Goal: Transaction & Acquisition: Obtain resource

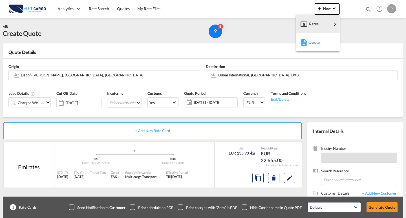
scroll to position [51, 0]
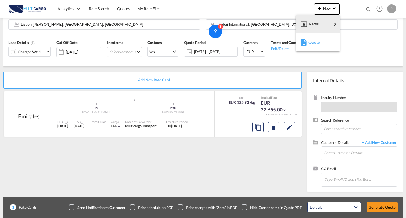
click at [317, 48] on div "Quote" at bounding box center [318, 42] width 21 height 14
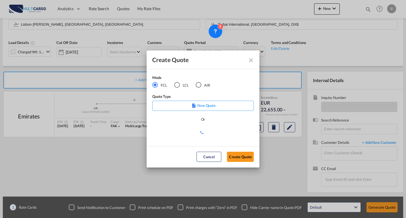
click at [207, 88] on md-radio-button "AIR" at bounding box center [203, 85] width 14 height 6
click at [211, 132] on md-select "Select template EXP EXW AIR 09/2025 [PERSON_NAME] | [DATE] IMP_DAP_AIR <500KG -…" at bounding box center [202, 133] width 101 height 11
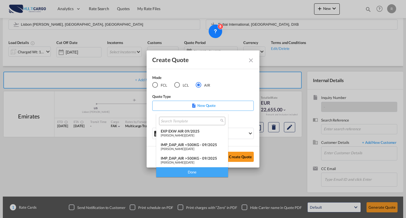
click at [179, 132] on div "EXP EXW AIR 09/2025" at bounding box center [192, 131] width 63 height 5
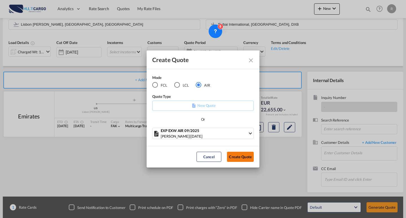
click at [242, 156] on button "Create Quote" at bounding box center [240, 157] width 27 height 10
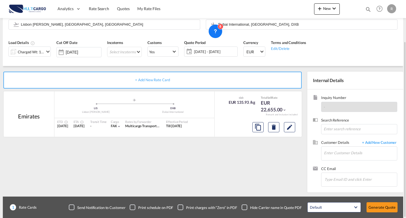
click at [331, 15] on md-menu "New" at bounding box center [327, 10] width 26 height 14
click at [328, 9] on span "New" at bounding box center [326, 8] width 21 height 5
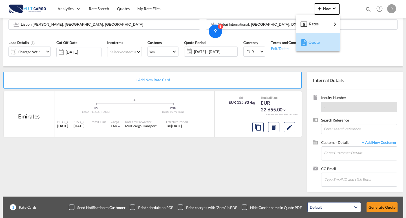
click at [326, 46] on div "Quote" at bounding box center [318, 42] width 21 height 14
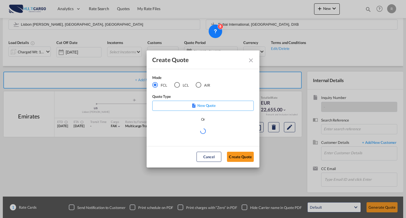
click at [199, 84] on div "AIR" at bounding box center [199, 85] width 6 height 6
drag, startPoint x: 198, startPoint y: 129, endPoint x: 199, endPoint y: 133, distance: 3.7
click at [199, 129] on div "Create QuoteModeFCL LCLAIR ..." at bounding box center [202, 131] width 101 height 7
click at [200, 135] on md-select "Select template EXP EXW AIR 09/2025 Patricia Barroso | 12 Sep 2025 IMP_DAP_AIR …" at bounding box center [202, 133] width 101 height 11
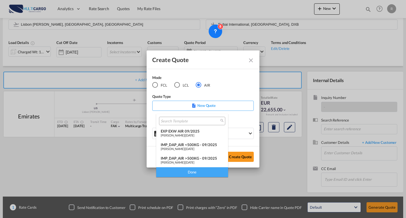
click at [197, 132] on div "EXP EXW AIR 09/2025" at bounding box center [192, 131] width 63 height 5
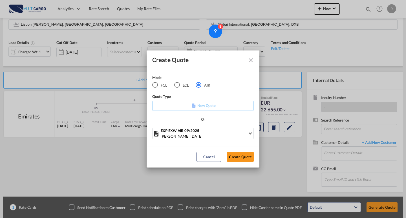
click at [233, 158] on button "Create Quote" at bounding box center [240, 157] width 27 height 10
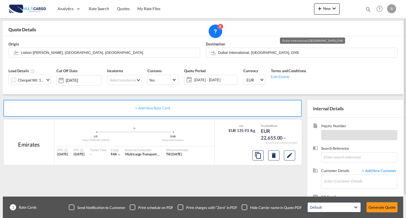
scroll to position [0, 0]
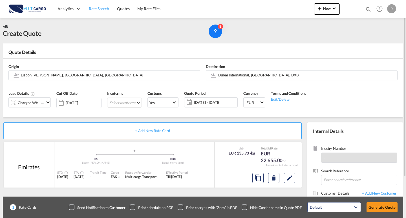
click at [96, 10] on span "Rate Search" at bounding box center [99, 8] width 20 height 5
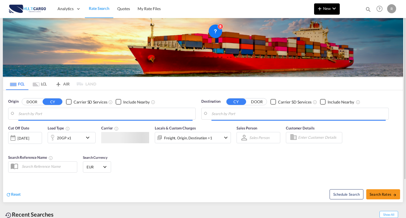
click at [322, 10] on md-icon "icon-plus 400-fg" at bounding box center [319, 8] width 7 height 7
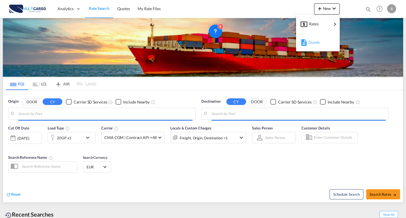
type input "Lisbon (Lisboa), PTLIS"
type input "Jeddah, SAJED"
click at [320, 47] on div "Quote" at bounding box center [318, 42] width 21 height 14
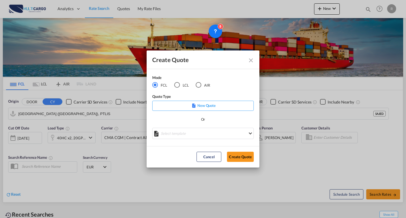
click at [204, 85] on md-radio-button "AIR" at bounding box center [203, 85] width 14 height 6
click at [224, 135] on md-select "Select template EXP EXW AIR 09/2025 Patricia Barroso | 12 Sep 2025 IMP_DAP_AIR …" at bounding box center [202, 133] width 101 height 11
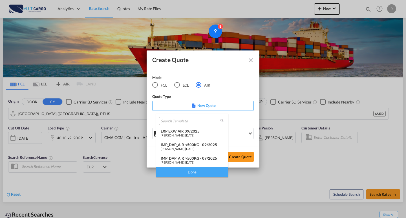
click at [183, 132] on div "EXP EXW AIR 09/2025" at bounding box center [192, 131] width 63 height 5
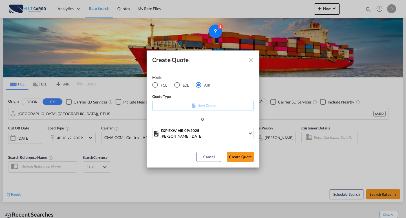
click at [242, 163] on md-dialog-actions "Cancel Create Quote" at bounding box center [203, 156] width 113 height 21
click at [241, 161] on button "Create Quote" at bounding box center [240, 157] width 27 height 10
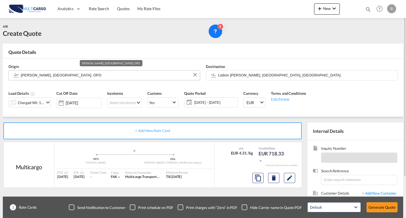
click at [119, 75] on input "[PERSON_NAME], [GEOGRAPHIC_DATA], OPO" at bounding box center [109, 75] width 176 height 10
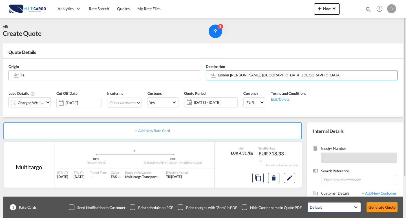
click at [45, 74] on body "Analytics Reports Dashboard Rate Search Quotes My Rate Files Analytics" at bounding box center [203, 109] width 406 height 218
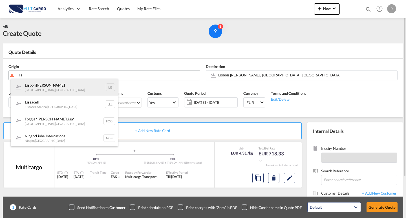
click at [54, 85] on div "Lis bon [PERSON_NAME] [GEOGRAPHIC_DATA] , [GEOGRAPHIC_DATA] LIS" at bounding box center [64, 87] width 107 height 17
type input "Lisbon [PERSON_NAME], [GEOGRAPHIC_DATA], [GEOGRAPHIC_DATA]"
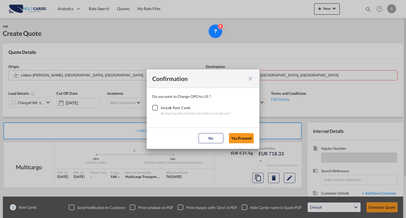
click at [152, 108] on div "Checkbox No Ink" at bounding box center [155, 108] width 6 height 6
drag, startPoint x: 233, startPoint y: 139, endPoint x: 262, endPoint y: 59, distance: 84.7
click at [233, 139] on button "Yes,Proceed" at bounding box center [241, 138] width 25 height 10
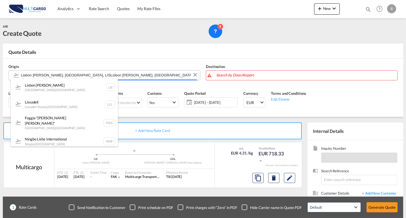
type input "Lisbon Portela, Lisbon, LISLisbon Portela, Lisbon, LIS"
drag, startPoint x: 269, startPoint y: 76, endPoint x: 231, endPoint y: 73, distance: 37.9
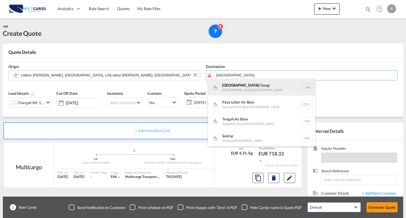
click at [250, 88] on div "Singapore Changi Singapore , Singapore SIN" at bounding box center [261, 87] width 107 height 17
type input "Singapore Changi, [GEOGRAPHIC_DATA], SIN"
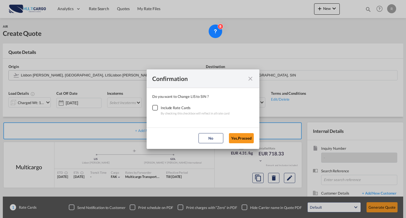
click at [156, 109] on div "Checkbox No Ink" at bounding box center [155, 108] width 6 height 6
click at [238, 143] on button "Yes,Proceed" at bounding box center [241, 138] width 25 height 10
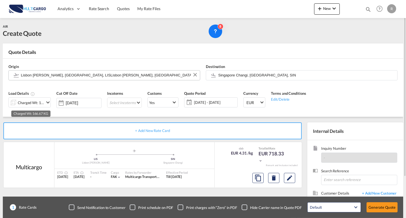
click at [40, 102] on div "Charged Wt: 166.67 KG" at bounding box center [31, 103] width 26 height 8
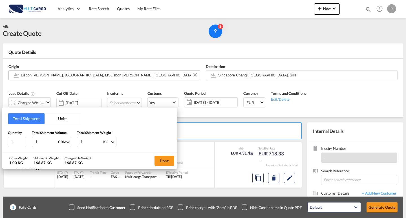
drag, startPoint x: 44, startPoint y: 142, endPoint x: 6, endPoint y: 134, distance: 39.4
click at [6, 134] on div "Total Shipment Units Quantity 1 Total Shipment Volume 1 CBM CBM CFT KG LB Total…" at bounding box center [89, 129] width 175 height 45
type input "0"
type input "0.05"
drag, startPoint x: 91, startPoint y: 142, endPoint x: 68, endPoint y: 143, distance: 23.1
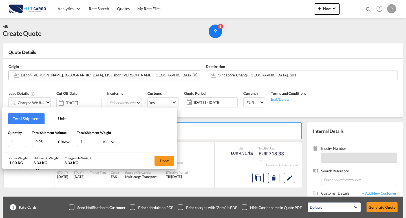
click at [68, 143] on div "Quantity 1 Total Shipment Volume 0.05 CBM CBM CFT KG LB Total Shipment Weight 1…" at bounding box center [89, 138] width 163 height 17
type input "5"
click at [158, 159] on button "Done" at bounding box center [164, 161] width 20 height 10
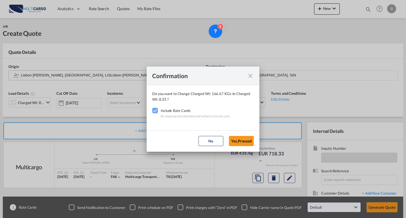
click at [224, 137] on md-dialog-actions "No Yes,Proceed" at bounding box center [203, 140] width 113 height 21
click at [235, 137] on button "Yes,Proceed" at bounding box center [241, 141] width 25 height 10
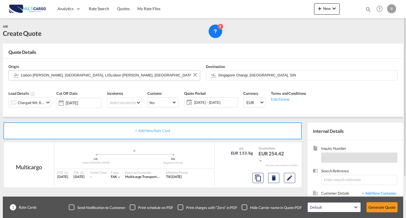
click at [291, 177] on md-icon "Edit" at bounding box center [289, 177] width 7 height 7
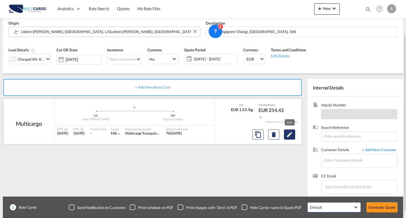
click at [289, 134] on md-icon "Edit" at bounding box center [289, 134] width 7 height 7
click at [289, 133] on md-icon "Edit" at bounding box center [289, 134] width 7 height 7
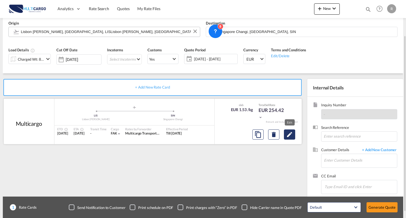
click at [289, 133] on md-icon "Edit" at bounding box center [289, 134] width 7 height 7
click at [287, 132] on md-icon "Edit" at bounding box center [289, 134] width 7 height 7
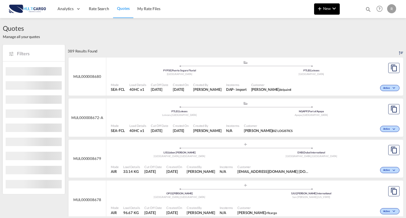
click at [329, 4] on button "New" at bounding box center [327, 8] width 26 height 11
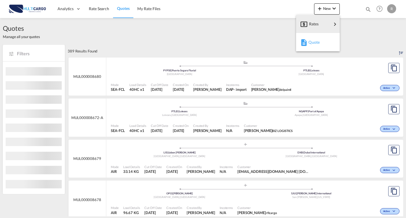
click at [318, 35] on div "Quote" at bounding box center [318, 42] width 21 height 14
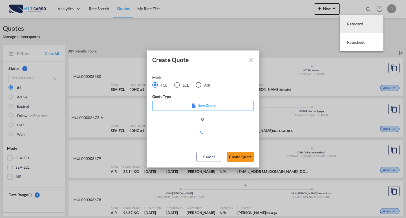
click at [203, 86] on md-radio-button "AIR" at bounding box center [203, 85] width 14 height 6
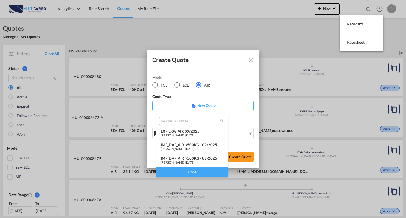
click at [203, 134] on div "[PERSON_NAME] | [DATE]" at bounding box center [192, 135] width 63 height 4
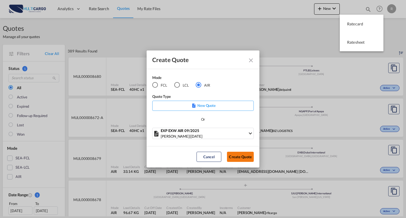
click at [240, 156] on button "Create Quote" at bounding box center [240, 157] width 27 height 10
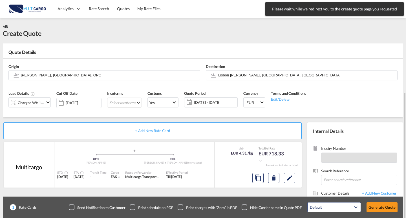
scroll to position [51, 0]
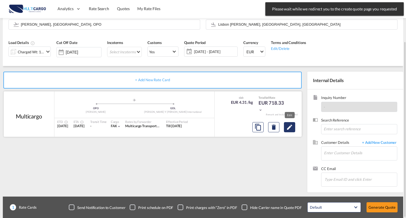
click at [289, 131] on button "Edit" at bounding box center [289, 127] width 11 height 10
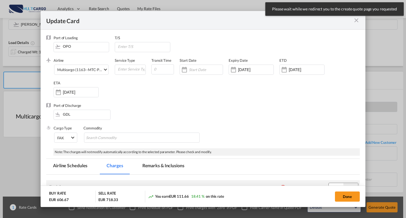
scroll to position [0, 0]
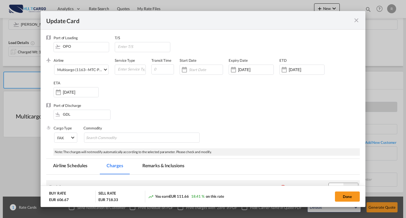
select select "per_shipment"
select select "per_awb"
select select "per_document"
select select "per_shipment"
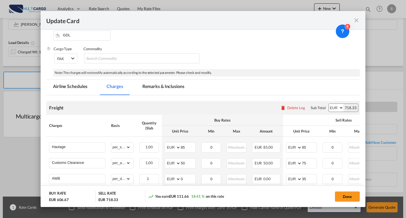
scroll to position [157, 0]
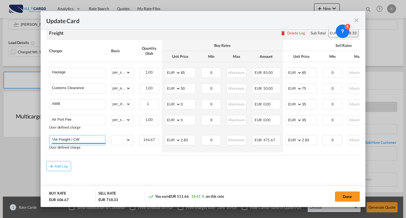
drag, startPoint x: 90, startPoint y: 138, endPoint x: 6, endPoint y: 140, distance: 83.2
click at [3, 141] on div "Update Card Port of [GEOGRAPHIC_DATA] OPO T/S .a{fill:#aaa8ad;} Airline Multica…" at bounding box center [203, 109] width 406 height 218
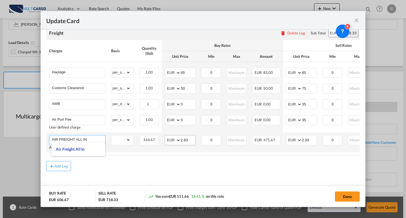
type input "AIR FREIGHT ALL IN"
drag, startPoint x: 190, startPoint y: 139, endPoint x: 183, endPoint y: 138, distance: 7.1
click at [183, 138] on input "2.83" at bounding box center [188, 139] width 15 height 8
click at [189, 138] on input "2.83" at bounding box center [188, 139] width 15 height 8
click at [289, 136] on md-input-container "AED AFN ALL AMD ANG AOA ARS AUD AWG AZN BAM BBD BDT BGN BHD BIF BMD BND [PERSON…" at bounding box center [301, 140] width 31 height 10
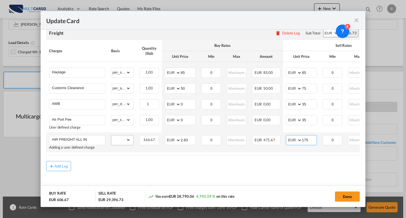
type input "175"
click at [127, 141] on select "gross_weight volumetric_weight per_shipment per_bl per_km % on air freight per_…" at bounding box center [120, 139] width 19 height 9
select select "per_shipment"
click at [111, 135] on select "gross_weight volumetric_weight per_shipment per_bl per_km % on air freight per_…" at bounding box center [120, 139] width 19 height 9
drag, startPoint x: 187, startPoint y: 139, endPoint x: 167, endPoint y: 133, distance: 20.6
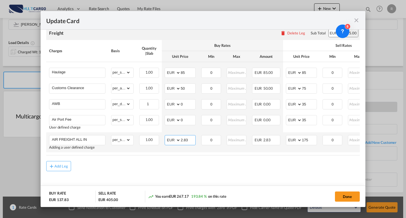
click at [167, 133] on td "AED AFN ALL AMD ANG AOA ARS AUD AWG AZN BAM BBD BDT BGN BHD BIF BMD BND [PERSON…" at bounding box center [180, 142] width 37 height 20
click at [212, 179] on md-content "Freight Please enter leg name Leg Name Already Exists Delete Leg Sub Total AED …" at bounding box center [202, 107] width 313 height 172
click at [185, 137] on input "Update CardPort of ..." at bounding box center [188, 139] width 15 height 8
type input "80"
click at [166, 164] on div "Add Leg" at bounding box center [202, 166] width 313 height 10
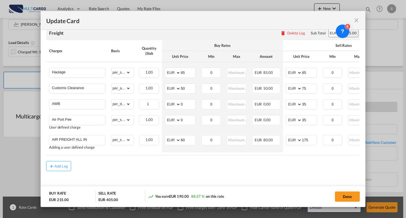
drag, startPoint x: 230, startPoint y: 156, endPoint x: 292, endPoint y: 156, distance: 62.6
click at [292, 156] on air-lcl-rate-modification "Freight Please enter leg name Leg Name Already Exists Delete Leg Sub Total AED …" at bounding box center [202, 96] width 313 height 151
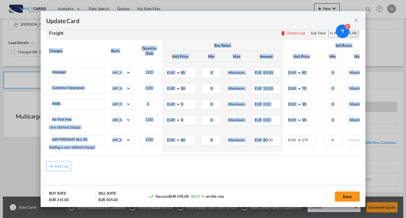
drag, startPoint x: 267, startPoint y: 153, endPoint x: 286, endPoint y: 154, distance: 18.9
click at [286, 154] on div "Charges Basis Quantity | Slab Buy Rates Sell Rates Comments Action Unit Price M…" at bounding box center [202, 97] width 313 height 115
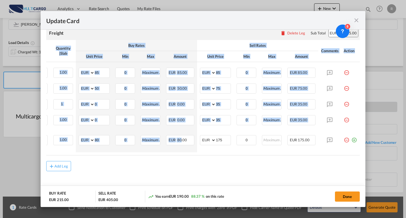
scroll to position [0, 90]
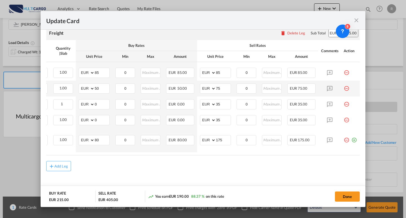
click at [344, 85] on md-icon "icon-minus-circle-outline red-400-fg pt-7" at bounding box center [347, 86] width 6 height 6
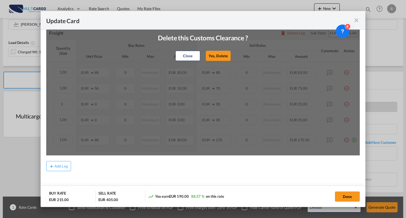
click at [217, 52] on button "Yes, Delete" at bounding box center [218, 55] width 25 height 10
type input "AWB"
select select "per_document"
type input "0"
type input "35"
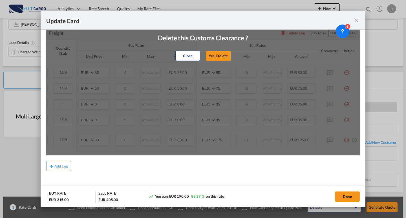
type input "Air Port Fee"
select select "per_shipment"
type input "AIR FREIGHT ALL IN"
type input "80"
type input "175"
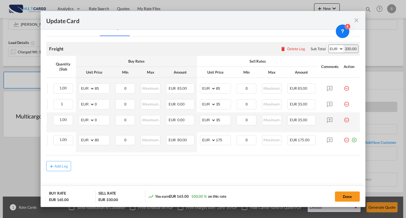
scroll to position [141, 0]
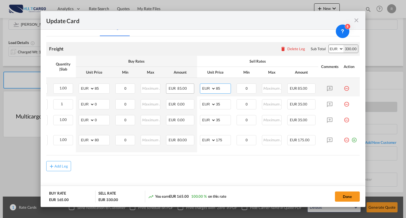
drag, startPoint x: 222, startPoint y: 88, endPoint x: 186, endPoint y: 82, distance: 36.6
click at [186, 82] on tr "Haulage Please Enter Already Exists gross_weight volumetric_weight per_shipment…" at bounding box center [159, 87] width 399 height 19
type input "120"
click at [250, 164] on div "Add Leg" at bounding box center [202, 166] width 313 height 10
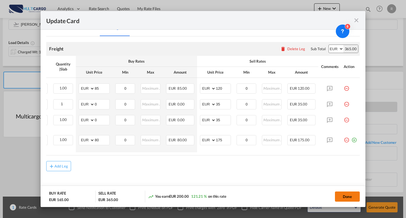
click at [340, 194] on button "Done" at bounding box center [347, 196] width 25 height 10
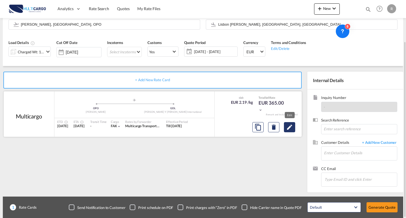
click at [289, 123] on button "Edit" at bounding box center [289, 127] width 11 height 10
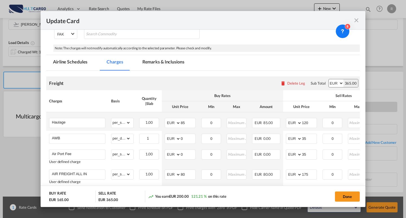
scroll to position [113, 0]
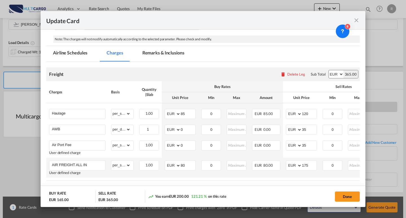
click at [338, 194] on button "Done" at bounding box center [347, 196] width 25 height 10
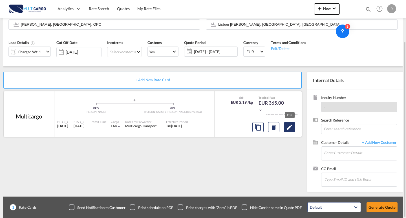
click at [290, 126] on md-icon "Edit" at bounding box center [289, 127] width 7 height 7
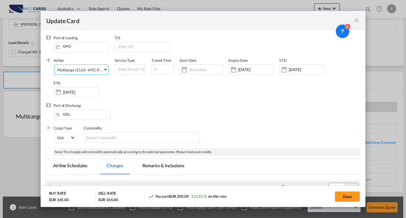
click at [77, 65] on md-select-value "Multicargo (1163--MTC-PT / -)" at bounding box center [83, 69] width 52 height 9
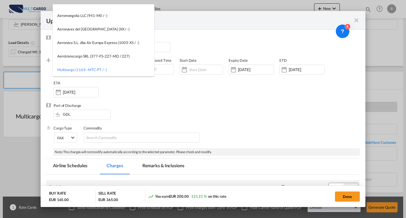
scroll to position [0, 0]
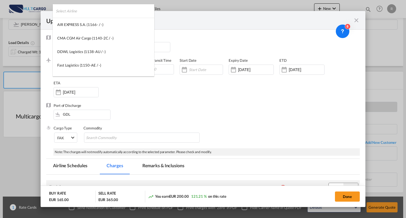
click at [97, 15] on input "search" at bounding box center [105, 11] width 98 height 14
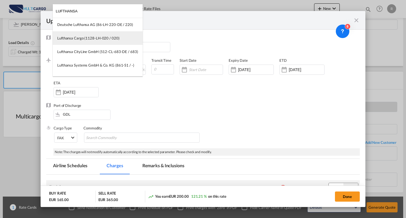
type input "LUFTHANSA"
click at [106, 40] on div "Lufthansa Cargo (1128-LH-020 / 020)" at bounding box center [88, 38] width 62 height 5
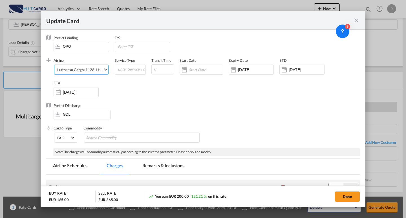
scroll to position [28, 0]
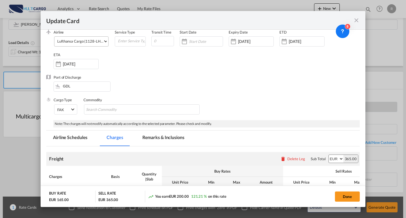
click at [350, 194] on button "Done" at bounding box center [347, 196] width 25 height 10
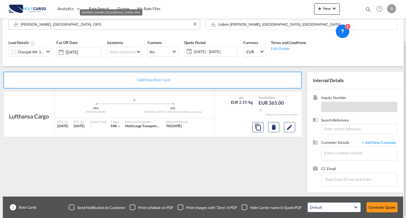
click at [84, 25] on input "[PERSON_NAME], [GEOGRAPHIC_DATA], OPO" at bounding box center [109, 24] width 176 height 10
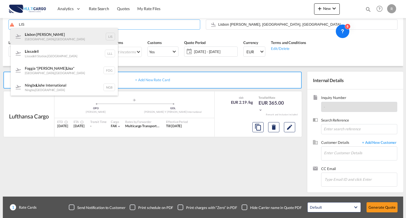
click at [63, 35] on div "Lis bon [PERSON_NAME] [GEOGRAPHIC_DATA] , [GEOGRAPHIC_DATA] LIS" at bounding box center [64, 36] width 107 height 17
type input "Lisbon [PERSON_NAME], [GEOGRAPHIC_DATA], [GEOGRAPHIC_DATA]"
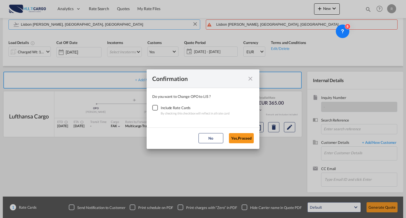
drag, startPoint x: 281, startPoint y: 24, endPoint x: 270, endPoint y: 37, distance: 17.2
click at [281, 24] on div "Confirmation Do you want to Change OPO to LIS ? Include Rate Cards By checking …" at bounding box center [203, 109] width 406 height 218
click at [166, 106] on div "Include Rate Cards" at bounding box center [195, 108] width 69 height 6
click at [156, 110] on div "Checkbox No Ink" at bounding box center [155, 108] width 6 height 6
click at [230, 141] on button "Yes,Proceed" at bounding box center [241, 138] width 25 height 10
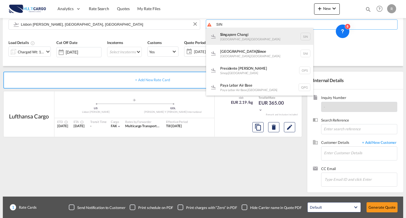
click at [240, 37] on div "Sin gapore Changi [GEOGRAPHIC_DATA] , [GEOGRAPHIC_DATA] SIN" at bounding box center [259, 36] width 107 height 17
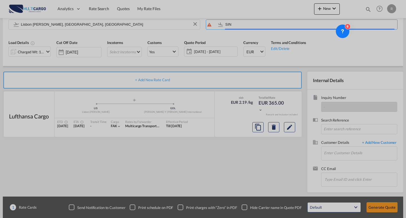
type input "Singapore Changi, [GEOGRAPHIC_DATA], SIN"
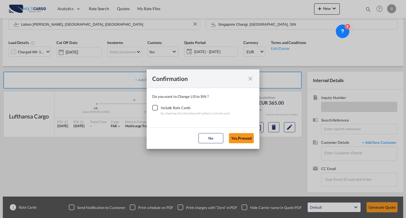
click at [158, 109] on div "Checkbox No Ink" at bounding box center [155, 108] width 6 height 6
click at [238, 134] on button "Yes,Proceed" at bounding box center [241, 138] width 25 height 10
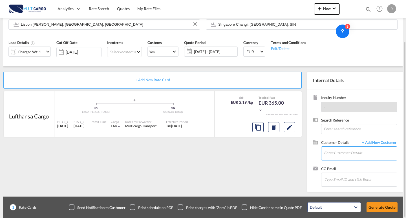
click at [353, 150] on input "Enter Customer Details" at bounding box center [360, 153] width 73 height 13
click at [227, 145] on div "+ Add New Rate Card Lufthansa Cargo added by you .a{fill:#aaa8ad;} .a{fill:#aaa…" at bounding box center [154, 131] width 302 height 118
click at [333, 150] on input "Enter Customer Details" at bounding box center [360, 153] width 73 height 13
click at [353, 148] on input "Enter Customer Details" at bounding box center [360, 153] width 73 height 13
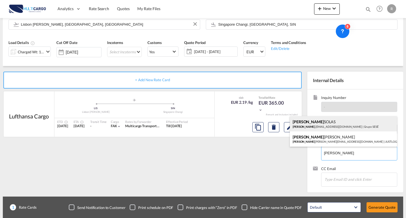
click at [332, 122] on div "[PERSON_NAME] [PERSON_NAME] .[EMAIL_ADDRESS][DOMAIN_NAME] | Grupo SESÉ" at bounding box center [343, 123] width 107 height 15
type input "Grupo [PERSON_NAME] SOLAS, [EMAIL_ADDRESS][DOMAIN_NAME]"
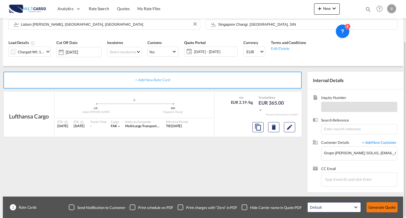
click at [380, 207] on button "Generate Quote" at bounding box center [381, 207] width 31 height 10
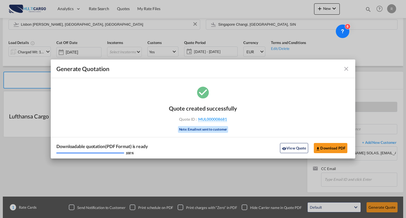
click at [324, 146] on button "Download PDF" at bounding box center [331, 148] width 34 height 10
drag, startPoint x: 347, startPoint y: 70, endPoint x: 344, endPoint y: 67, distance: 5.0
click at [347, 70] on md-icon "icon-close fg-AAA8AD cursor m-0" at bounding box center [346, 68] width 7 height 7
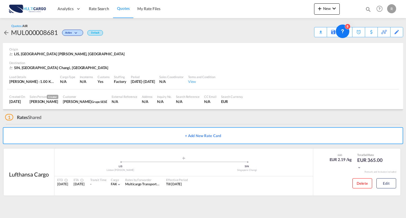
drag, startPoint x: 116, startPoint y: 12, endPoint x: 116, endPoint y: 1, distance: 11.3
click at [117, 12] on link "Quotes" at bounding box center [123, 9] width 20 height 18
